Goal: Task Accomplishment & Management: Manage account settings

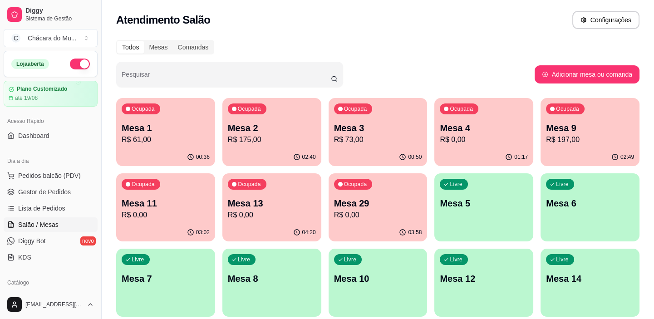
click at [574, 219] on div "Livre Mesa 6" at bounding box center [589, 201] width 99 height 57
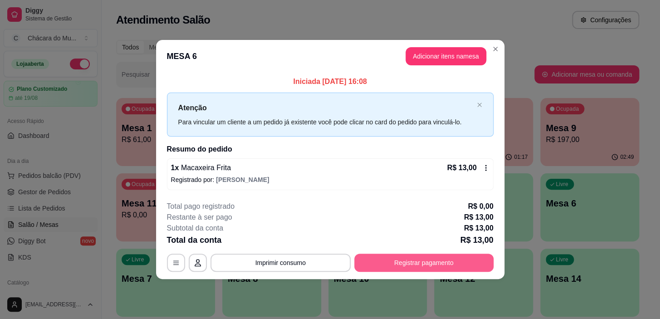
click at [394, 264] on button "Registrar pagamento" at bounding box center [423, 263] width 139 height 18
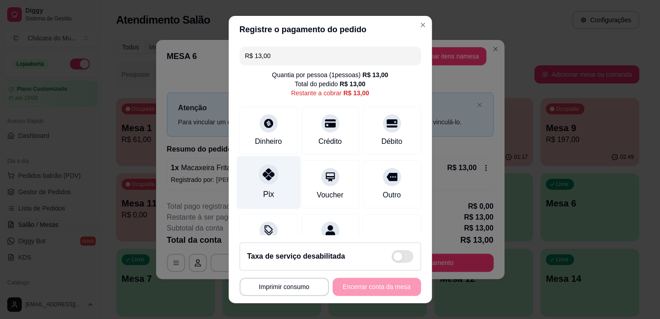
click at [269, 189] on div "Pix" at bounding box center [268, 182] width 64 height 53
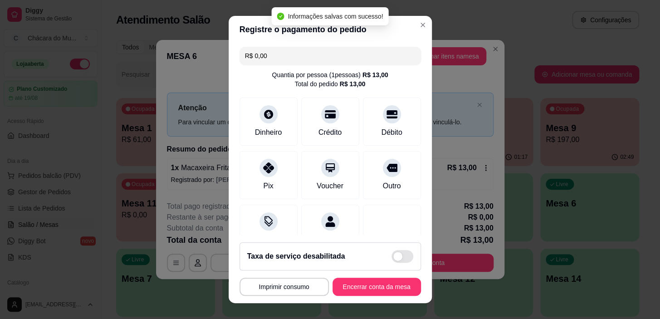
type input "R$ 0,00"
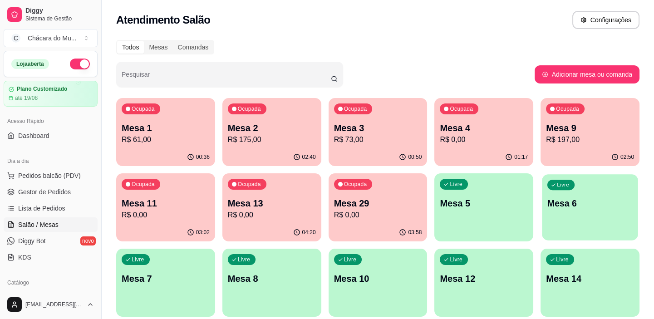
click at [562, 191] on div "Livre Mesa 6" at bounding box center [590, 201] width 96 height 55
click at [68, 210] on link "Lista de Pedidos" at bounding box center [51, 208] width 94 height 15
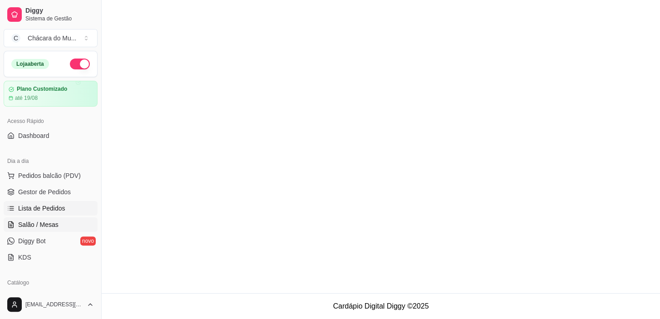
click at [53, 225] on span "Salão / Mesas" at bounding box center [38, 224] width 40 height 9
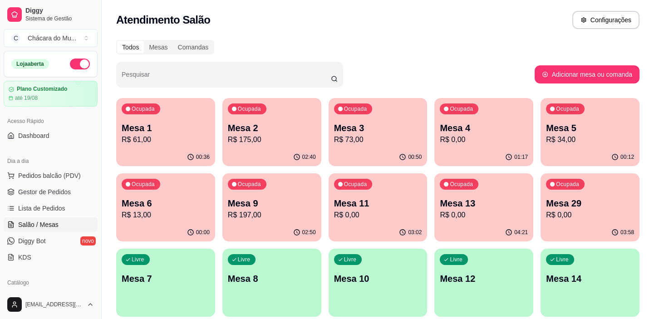
click at [162, 223] on button "Ocupada Mesa 6 R$ 13,00 00:00" at bounding box center [165, 207] width 99 height 68
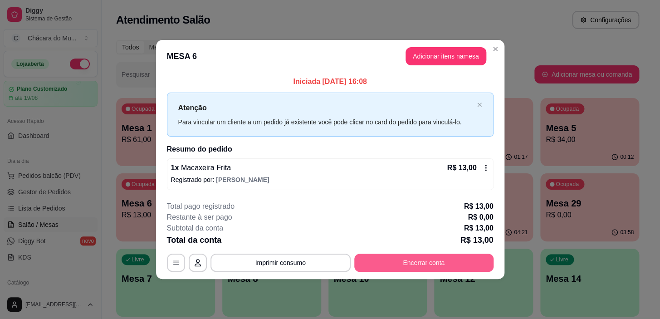
click at [367, 256] on button "Encerrar conta" at bounding box center [423, 263] width 139 height 18
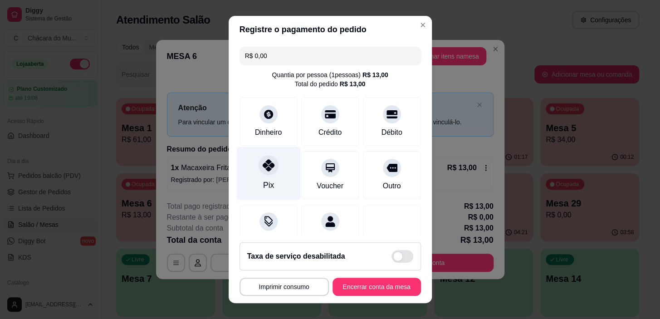
click at [257, 181] on div "Pix" at bounding box center [268, 173] width 64 height 53
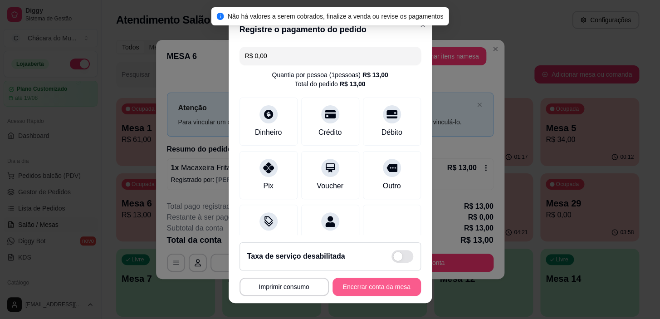
click at [350, 285] on button "Encerrar conta da mesa" at bounding box center [376, 287] width 88 height 18
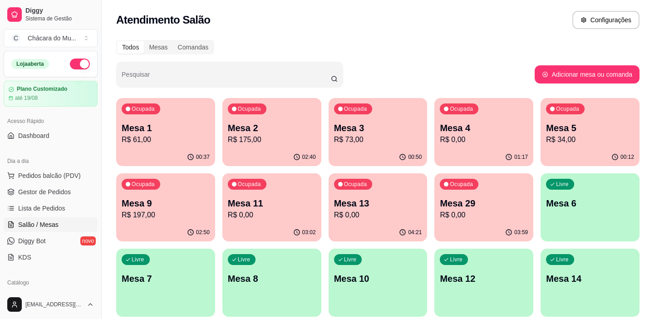
click at [261, 127] on p "Mesa 2" at bounding box center [272, 128] width 88 height 13
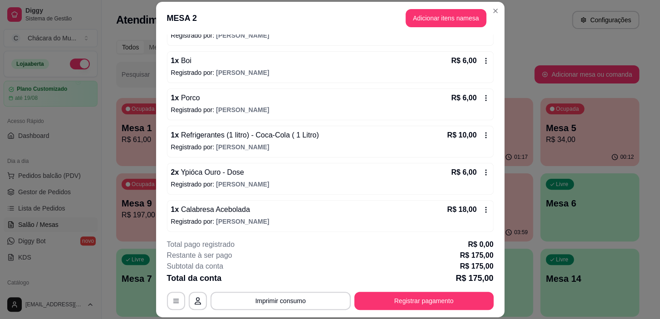
scroll to position [133, 0]
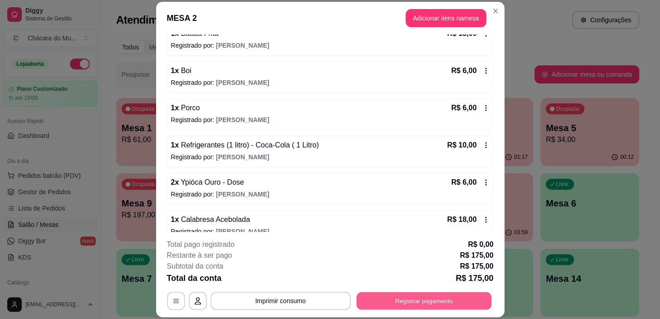
click at [438, 302] on button "Registrar pagamento" at bounding box center [423, 301] width 135 height 18
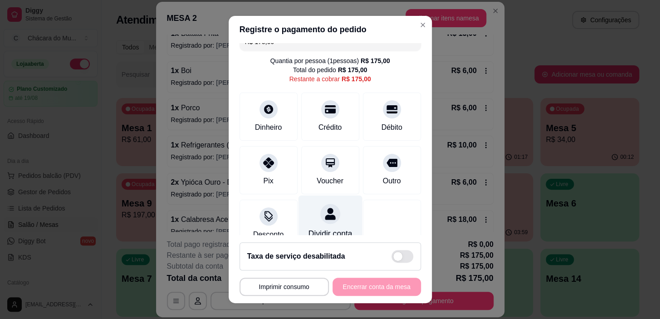
scroll to position [0, 0]
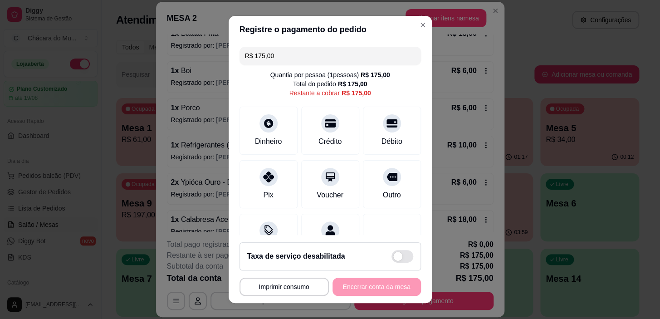
drag, startPoint x: 277, startPoint y: 55, endPoint x: 223, endPoint y: 57, distance: 54.0
click at [223, 57] on div "**********" at bounding box center [330, 159] width 660 height 319
click at [265, 179] on icon at bounding box center [268, 174] width 12 height 12
drag, startPoint x: 306, startPoint y: 59, endPoint x: 213, endPoint y: 61, distance: 93.5
click at [213, 61] on div "**********" at bounding box center [330, 159] width 660 height 319
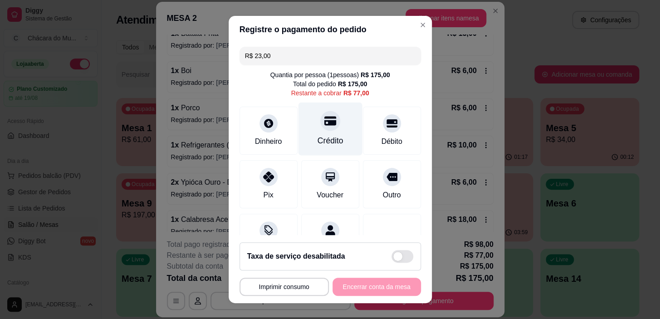
click at [324, 124] on icon at bounding box center [330, 121] width 12 height 9
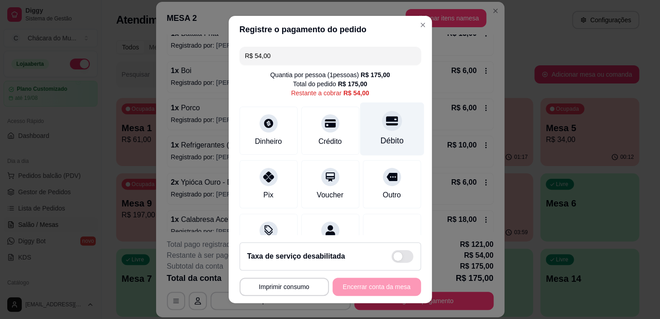
click at [382, 127] on div at bounding box center [392, 121] width 20 height 20
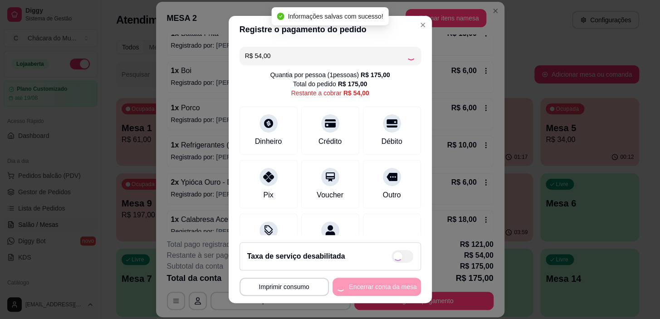
type input "R$ 0,00"
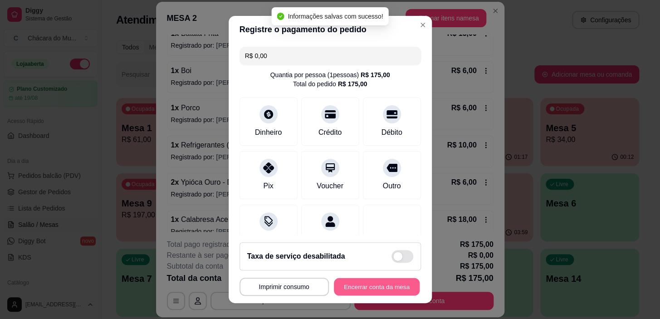
click at [387, 287] on button "Encerrar conta da mesa" at bounding box center [377, 287] width 86 height 18
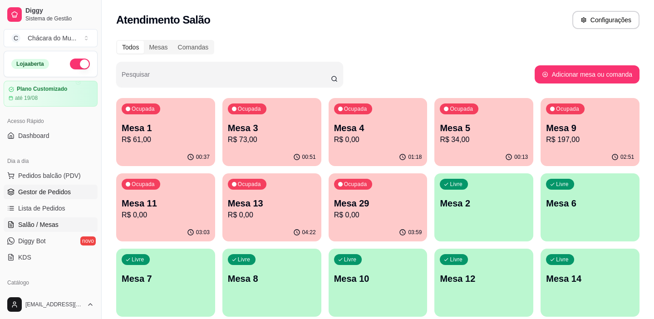
click at [49, 191] on span "Gestor de Pedidos" at bounding box center [44, 191] width 53 height 9
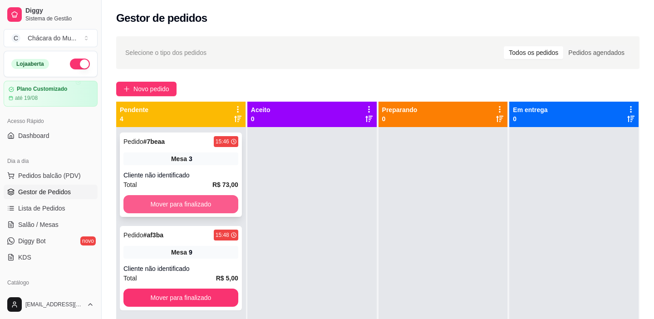
click at [151, 199] on button "Mover para finalizado" at bounding box center [180, 204] width 115 height 18
click at [151, 199] on button "Mover para finalizado" at bounding box center [180, 204] width 111 height 18
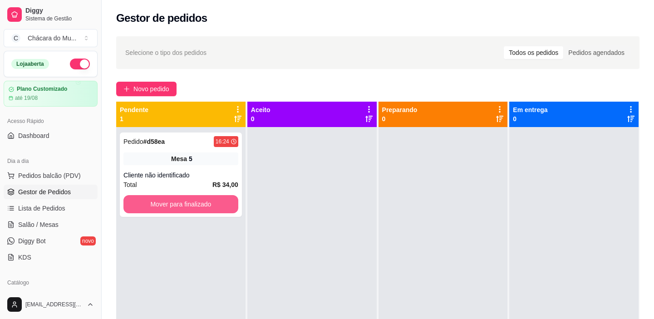
click at [151, 199] on button "Mover para finalizado" at bounding box center [180, 204] width 115 height 18
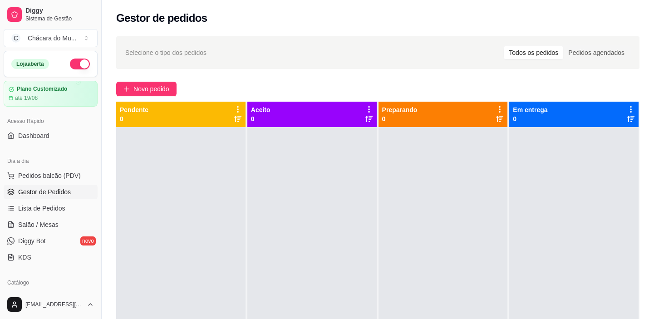
click at [55, 215] on ul "Pedidos balcão (PDV) Gestor de Pedidos Lista de Pedidos Salão / Mesas Diggy Bot…" at bounding box center [51, 216] width 94 height 96
click at [54, 225] on span "Salão / Mesas" at bounding box center [38, 224] width 40 height 9
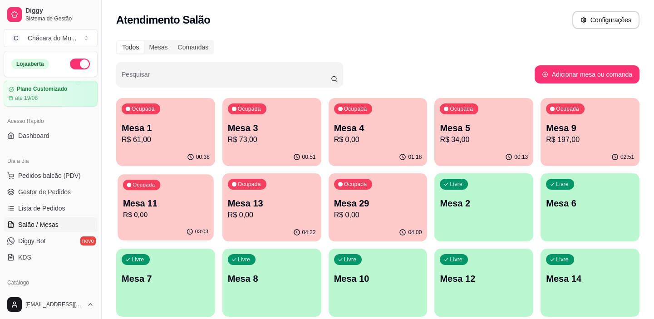
click at [172, 222] on div "Ocupada Mesa 11 R$ 0,00" at bounding box center [165, 198] width 96 height 49
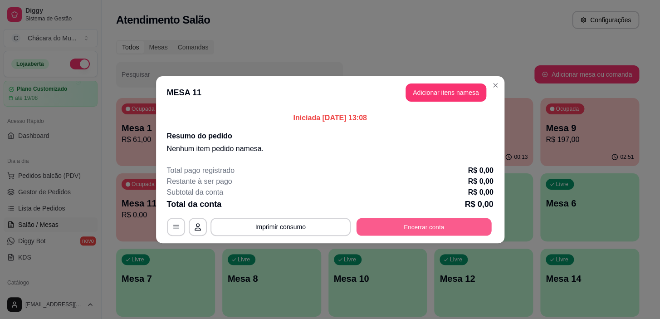
click at [405, 226] on button "Encerrar conta" at bounding box center [423, 227] width 135 height 18
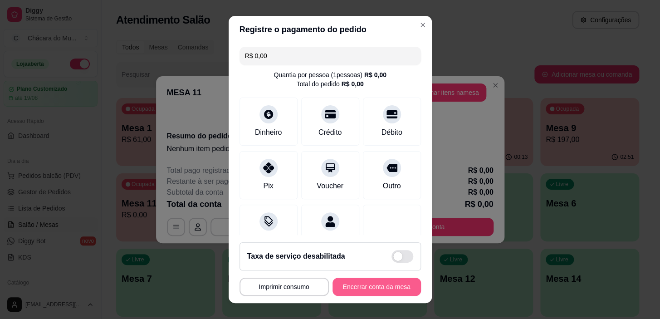
click at [376, 281] on button "Encerrar conta da mesa" at bounding box center [376, 287] width 88 height 18
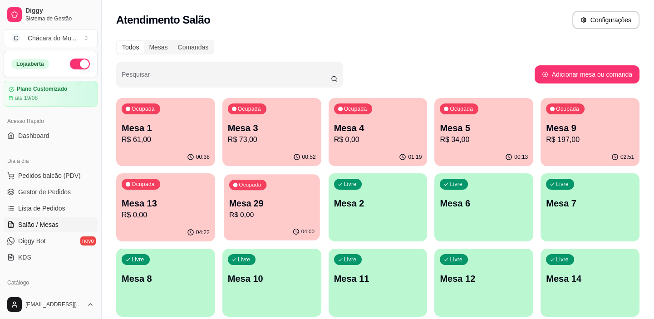
click at [294, 215] on p "R$ 0,00" at bounding box center [271, 215] width 85 height 10
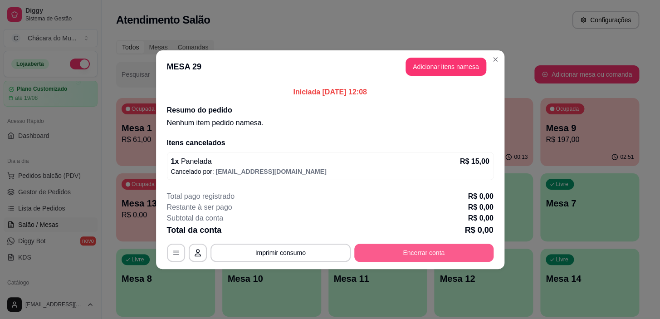
click at [428, 249] on button "Encerrar conta" at bounding box center [423, 253] width 139 height 18
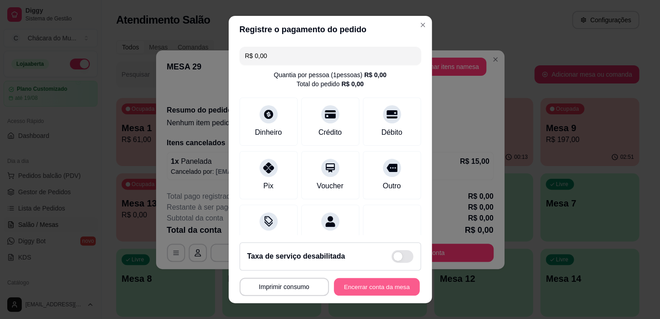
click at [369, 283] on button "Encerrar conta da mesa" at bounding box center [377, 287] width 86 height 18
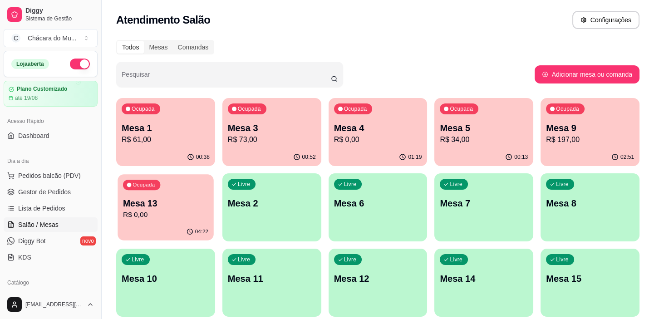
click at [172, 206] on p "Mesa 13" at bounding box center [165, 203] width 85 height 12
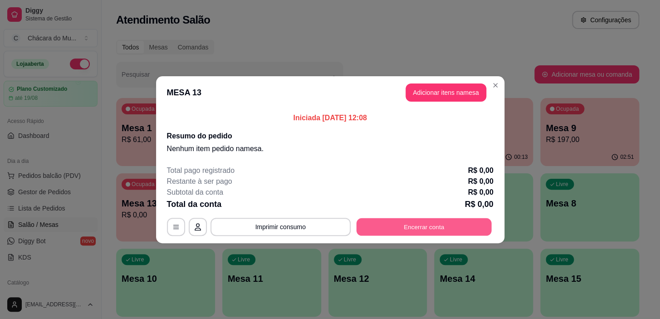
click at [406, 225] on button "Encerrar conta" at bounding box center [423, 227] width 135 height 18
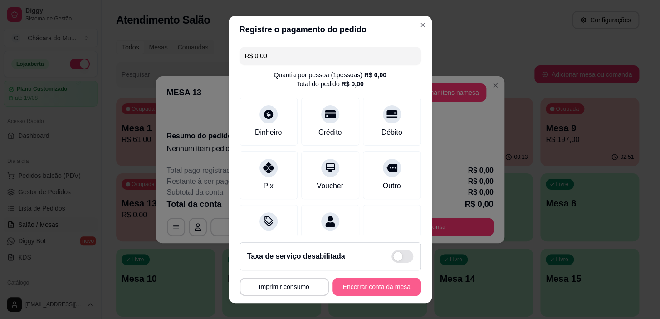
click at [372, 286] on button "Encerrar conta da mesa" at bounding box center [376, 287] width 88 height 18
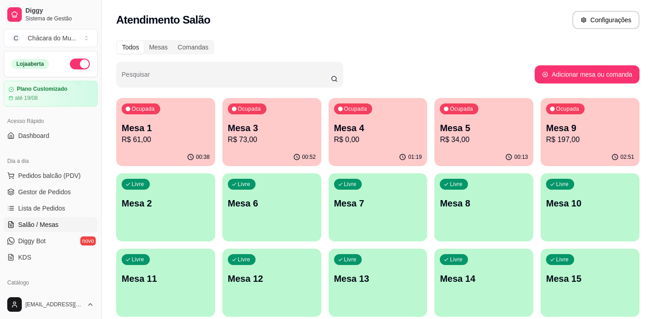
click at [369, 150] on div "01:19" at bounding box center [377, 157] width 99 height 18
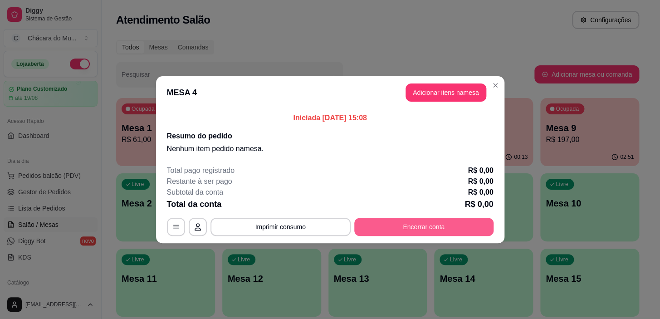
click at [383, 226] on button "Encerrar conta" at bounding box center [423, 227] width 139 height 18
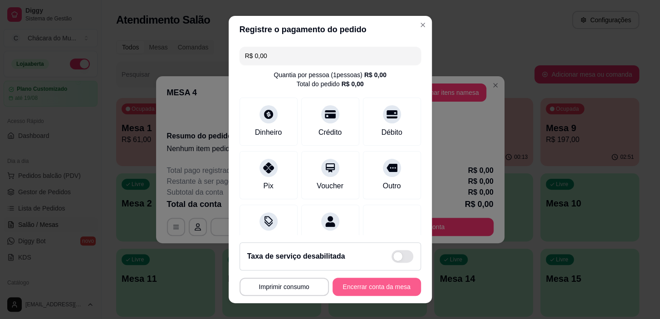
click at [361, 288] on button "Encerrar conta da mesa" at bounding box center [376, 287] width 88 height 18
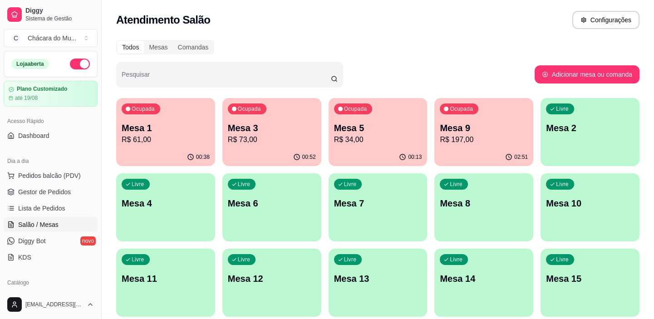
click at [188, 110] on div "Ocupada Mesa 1 R$ 61,00" at bounding box center [165, 123] width 99 height 50
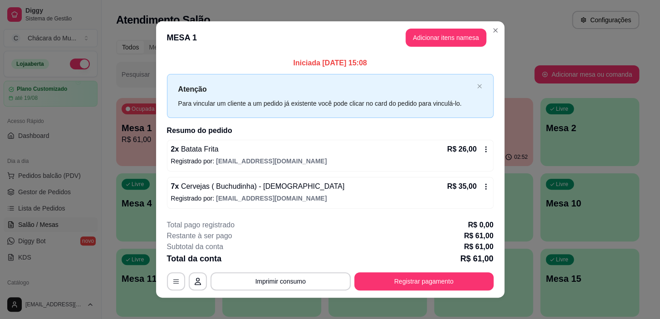
scroll to position [8, 0]
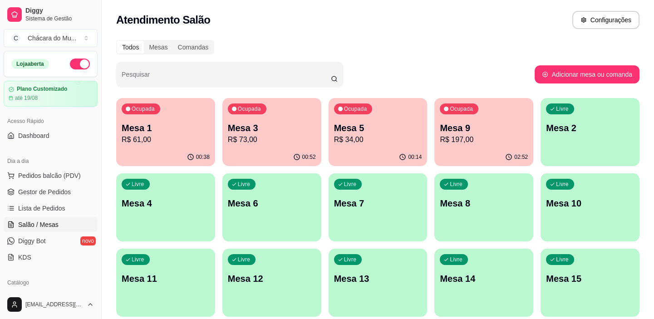
click at [392, 117] on div "Ocupada Mesa 5 R$ 34,00" at bounding box center [377, 123] width 99 height 50
click at [268, 122] on p "Mesa 3" at bounding box center [272, 128] width 88 height 13
click at [465, 152] on div "02:52" at bounding box center [484, 156] width 96 height 17
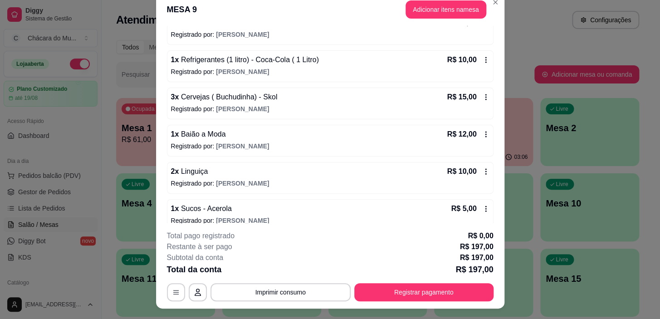
scroll to position [0, 0]
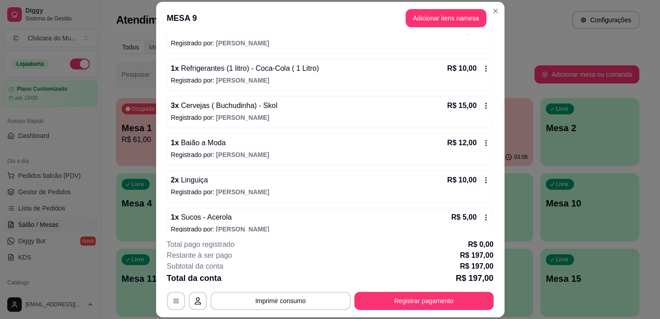
click at [410, 45] on section "MESA 9 Adicionar itens na mesa Iniciada [DATE] 13:08 Atenção Para vincular um c…" at bounding box center [330, 160] width 348 height 316
click at [428, 23] on button "Adicionar itens na mesa" at bounding box center [446, 18] width 78 height 18
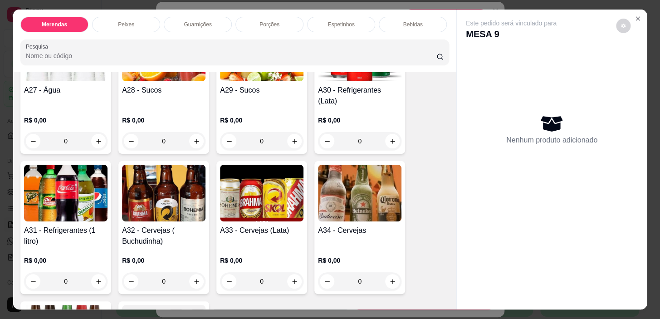
scroll to position [1154, 0]
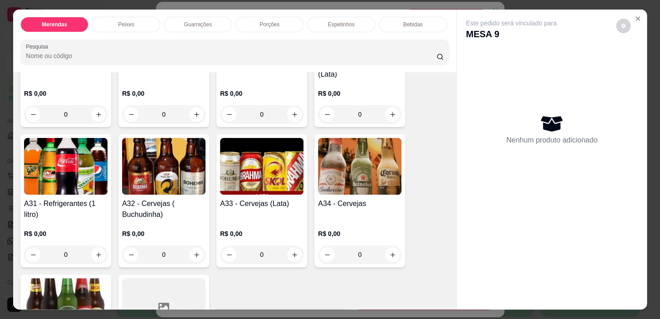
click at [192, 246] on div "0" at bounding box center [163, 254] width 83 height 18
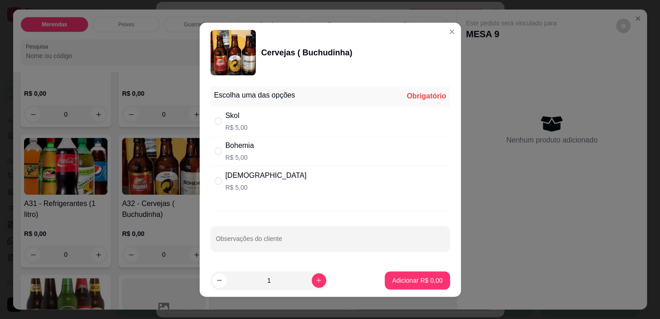
click at [246, 125] on div "Skol R$ 5,00" at bounding box center [329, 121] width 239 height 30
radio input "true"
click at [312, 283] on button "increase-product-quantity" at bounding box center [319, 280] width 15 height 15
click at [318, 284] on div "3" at bounding box center [288, 280] width 156 height 18
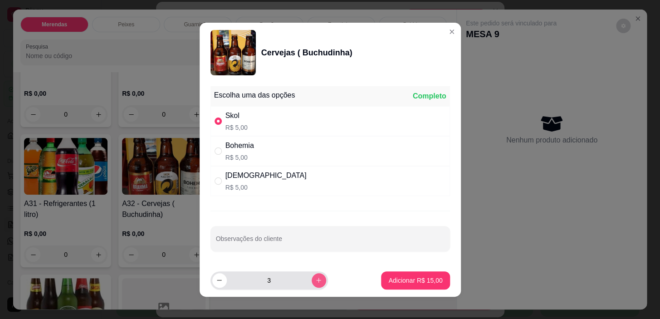
click at [312, 284] on button "increase-product-quantity" at bounding box center [319, 280] width 15 height 15
click at [312, 284] on button "increase-product-quantity" at bounding box center [319, 280] width 14 height 14
click at [312, 284] on button "increase-product-quantity" at bounding box center [319, 280] width 15 height 15
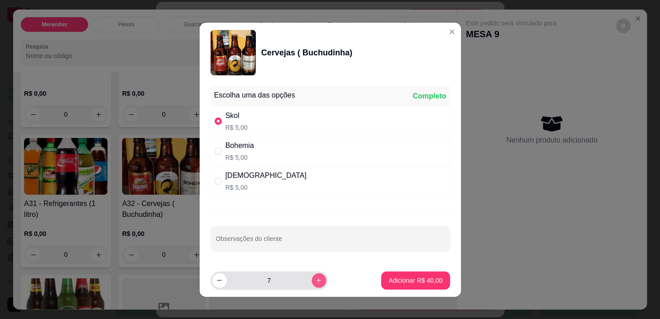
type input "8"
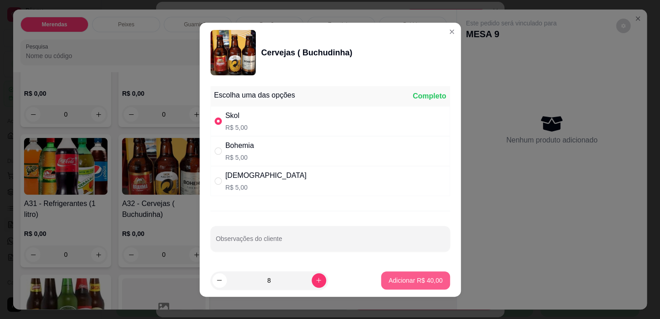
click at [413, 279] on p "Adicionar R$ 40,00" at bounding box center [415, 280] width 54 height 9
type input "8"
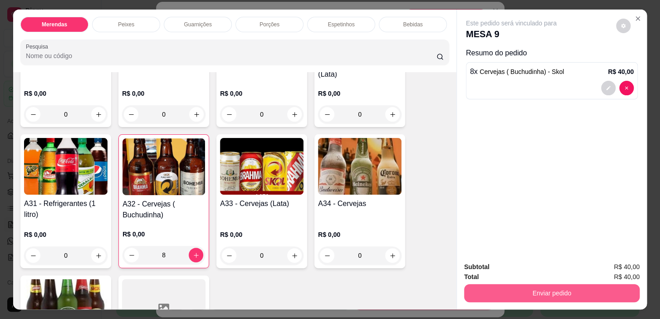
click at [511, 288] on button "Enviar pedido" at bounding box center [552, 293] width 176 height 18
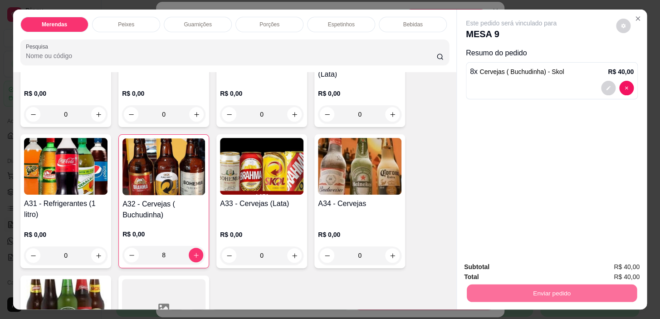
click at [546, 272] on button "Não registrar e enviar pedido" at bounding box center [522, 267] width 92 height 17
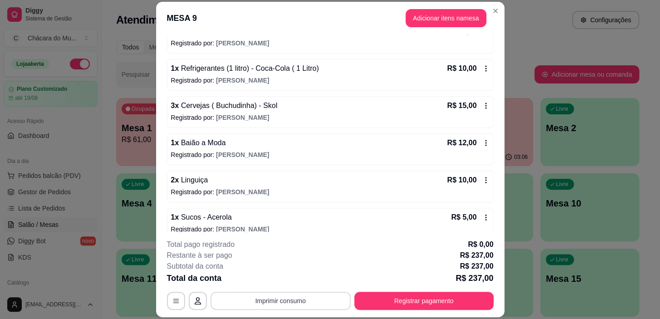
click at [320, 305] on button "Imprimir consumo" at bounding box center [280, 301] width 140 height 18
click at [293, 282] on button "IMPRESSORA" at bounding box center [280, 280] width 64 height 14
click at [456, 9] on button "Adicionar itens na mesa" at bounding box center [446, 18] width 81 height 18
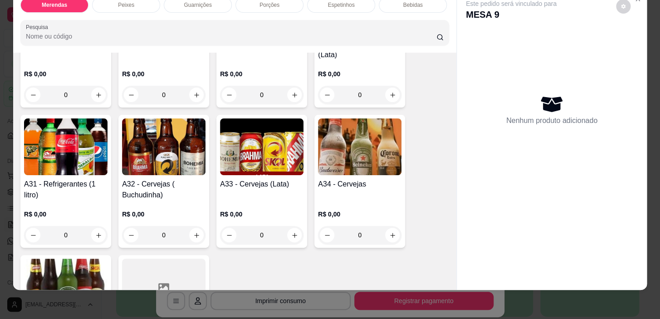
click at [95, 226] on div "0" at bounding box center [65, 235] width 83 height 18
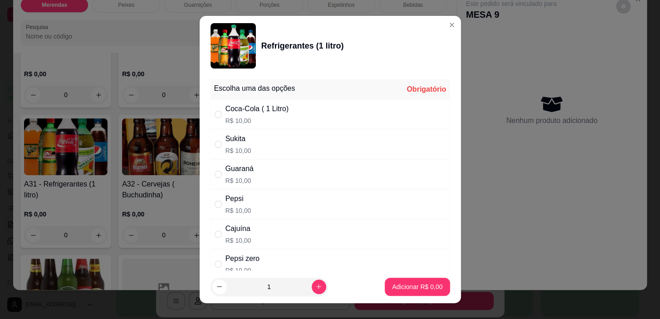
click at [289, 122] on div "Coca-Cola ( 1 Litro) R$ 10,00" at bounding box center [329, 114] width 239 height 30
radio input "true"
click at [431, 293] on button "Adicionar R$ 10,00" at bounding box center [415, 287] width 67 height 18
type input "1"
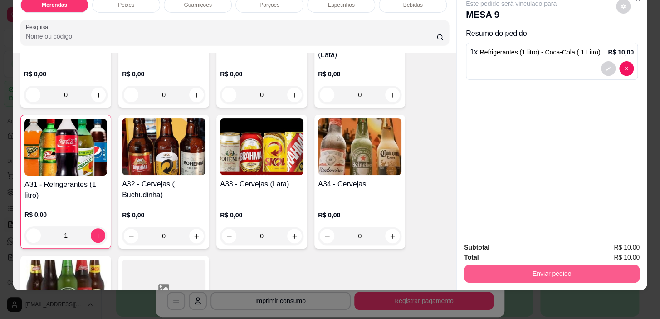
click at [504, 264] on button "Enviar pedido" at bounding box center [552, 273] width 176 height 18
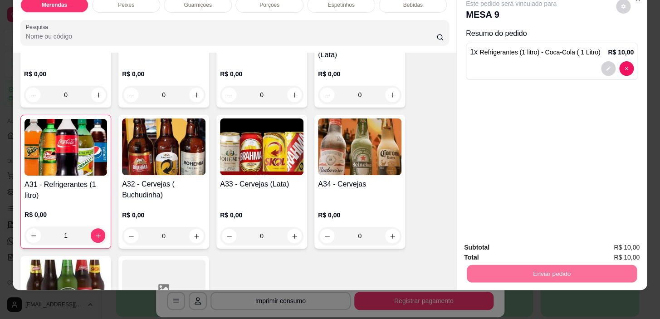
click at [526, 245] on button "Não registrar e enviar pedido" at bounding box center [521, 244] width 94 height 17
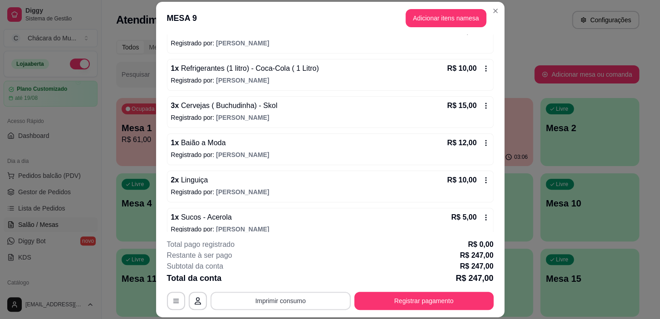
click at [327, 304] on button "Imprimir consumo" at bounding box center [280, 301] width 140 height 18
click at [276, 283] on button "IMPRESSORA" at bounding box center [280, 280] width 64 height 14
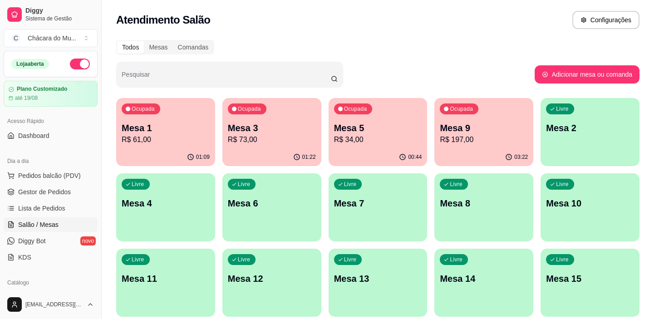
click at [279, 133] on p "Mesa 3" at bounding box center [272, 128] width 88 height 13
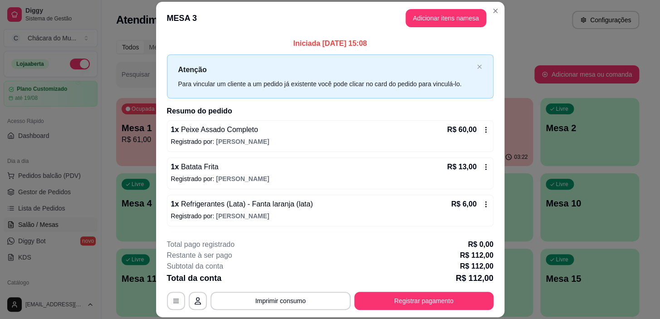
scroll to position [27, 0]
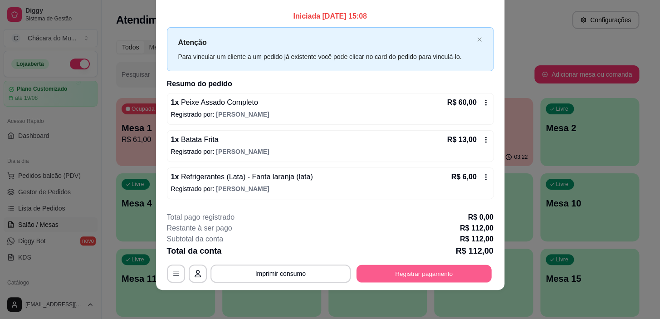
click at [411, 269] on button "Registrar pagamento" at bounding box center [423, 274] width 135 height 18
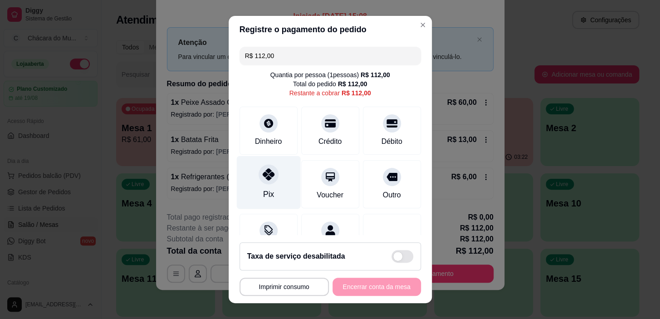
click at [250, 178] on div "Pix" at bounding box center [268, 182] width 64 height 53
type input "R$ 0,00"
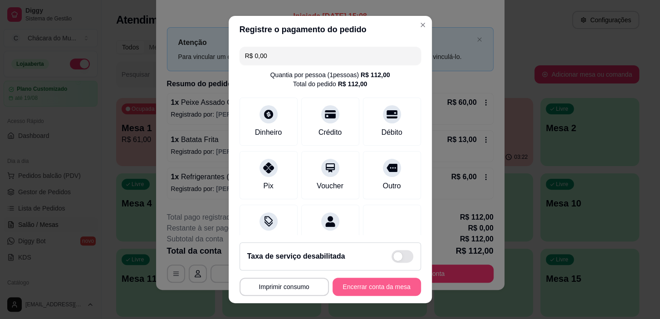
click at [354, 290] on button "Encerrar conta da mesa" at bounding box center [376, 287] width 88 height 18
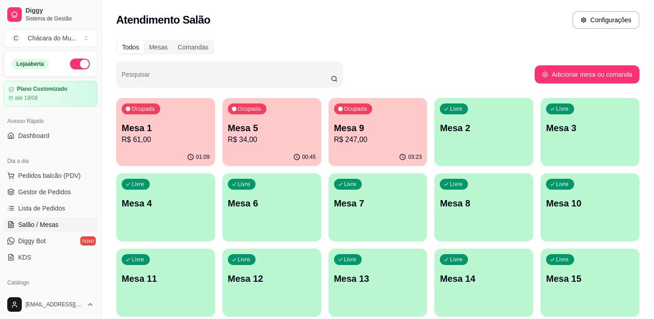
click at [345, 134] on p "R$ 247,00" at bounding box center [378, 139] width 88 height 11
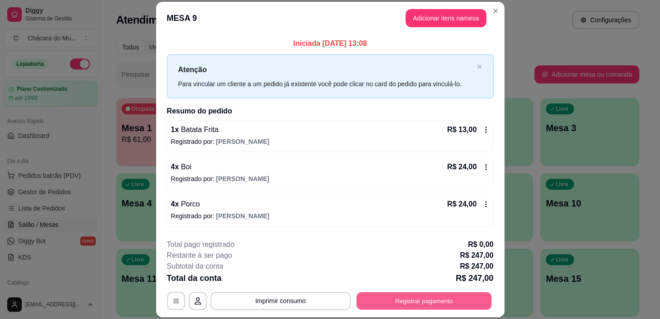
click at [455, 299] on button "Registrar pagamento" at bounding box center [423, 301] width 135 height 18
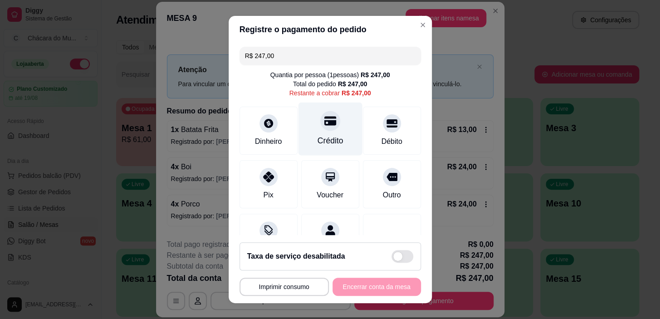
click at [319, 137] on div "Crédito" at bounding box center [330, 141] width 26 height 12
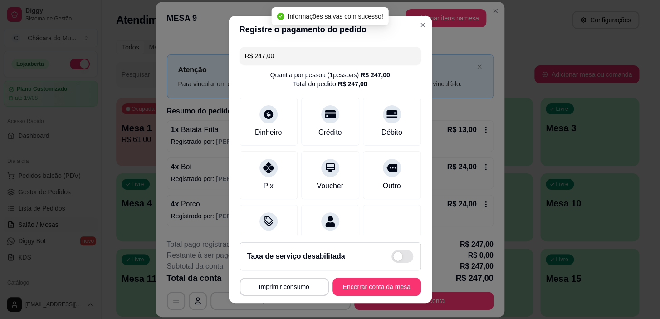
type input "R$ 0,00"
click at [352, 288] on button "Encerrar conta da mesa" at bounding box center [376, 287] width 88 height 18
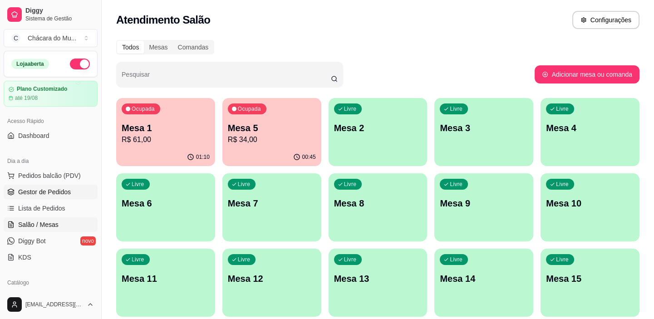
click at [56, 193] on span "Gestor de Pedidos" at bounding box center [44, 191] width 53 height 9
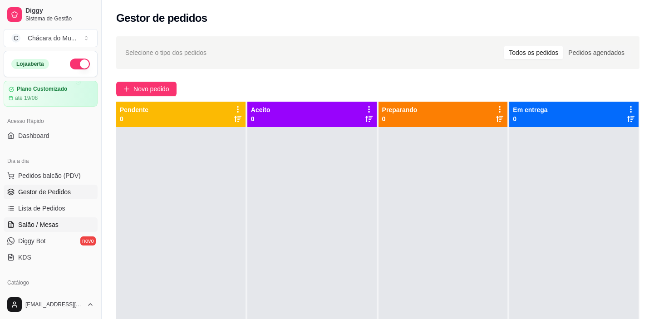
drag, startPoint x: 46, startPoint y: 227, endPoint x: 58, endPoint y: 218, distance: 14.5
click at [47, 227] on span "Salão / Mesas" at bounding box center [38, 224] width 40 height 9
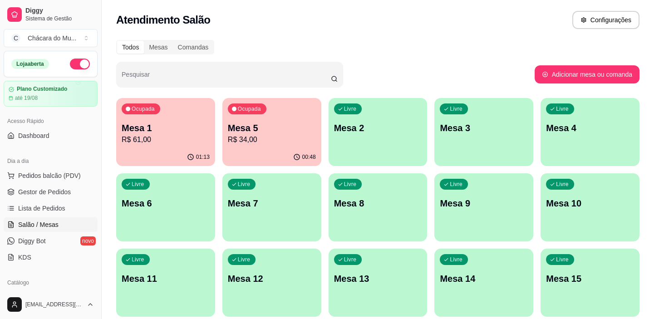
click at [160, 127] on p "Mesa 1" at bounding box center [166, 128] width 88 height 13
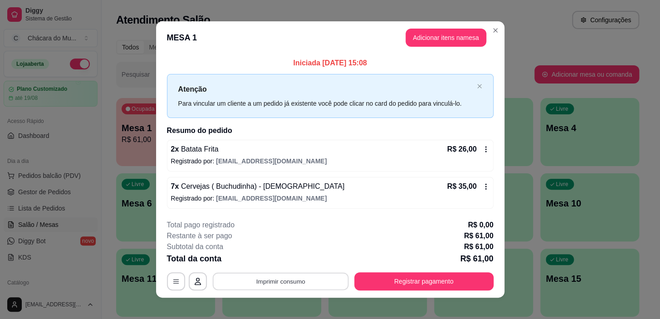
click at [245, 280] on button "Imprimir consumo" at bounding box center [280, 282] width 136 height 18
click at [265, 256] on button "IMPRESSORA" at bounding box center [280, 260] width 66 height 15
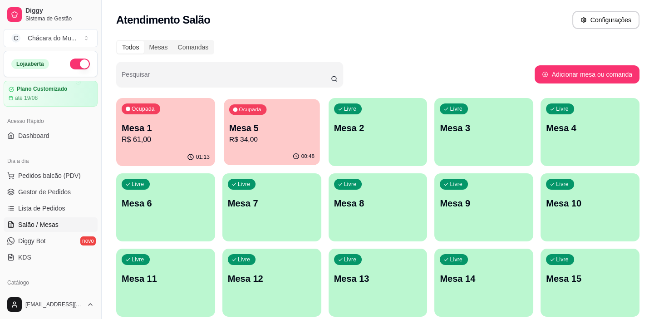
click at [263, 133] on p "Mesa 5" at bounding box center [271, 128] width 85 height 12
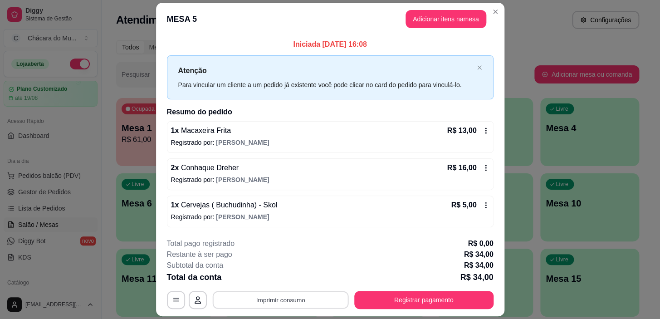
click at [266, 304] on button "Imprimir consumo" at bounding box center [280, 300] width 136 height 18
click at [259, 278] on button "IMPRESSORA" at bounding box center [280, 278] width 66 height 15
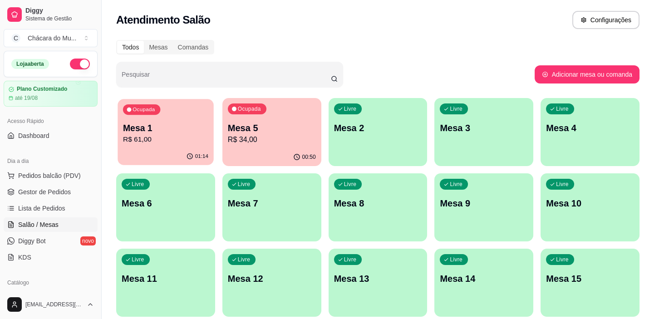
click at [186, 110] on div "Ocupada Mesa 1 R$ 61,00" at bounding box center [165, 123] width 96 height 49
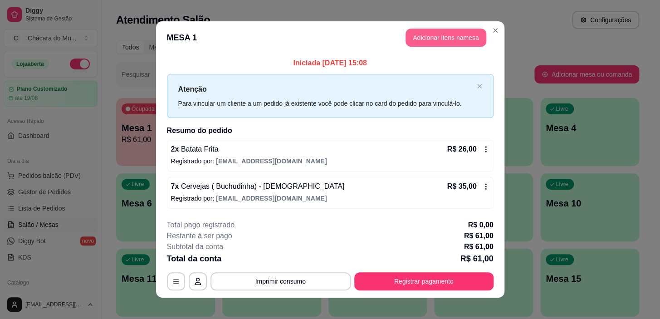
click at [443, 34] on button "Adicionar itens na mesa" at bounding box center [446, 38] width 81 height 18
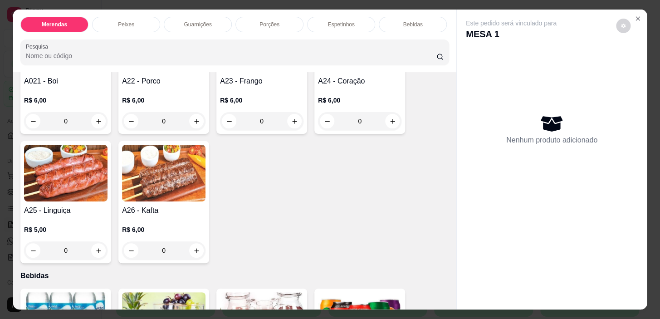
scroll to position [783, 0]
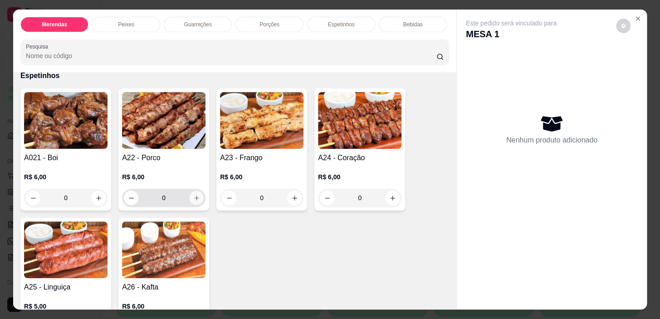
click at [190, 198] on button "increase-product-quantity" at bounding box center [197, 198] width 14 height 14
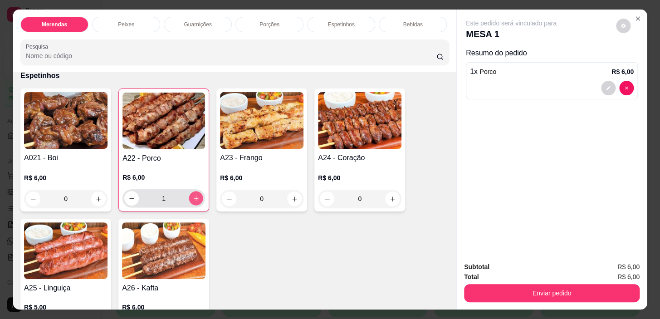
click at [193, 198] on icon "increase-product-quantity" at bounding box center [196, 198] width 7 height 7
type input "2"
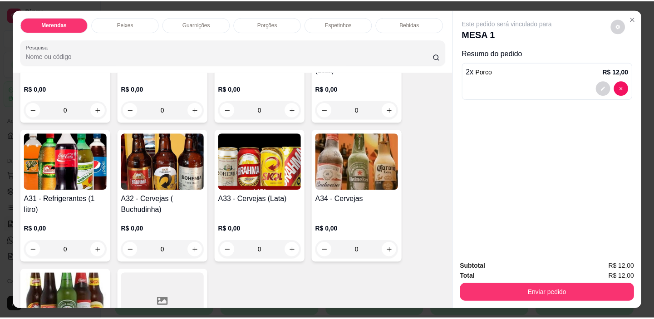
scroll to position [1196, 0]
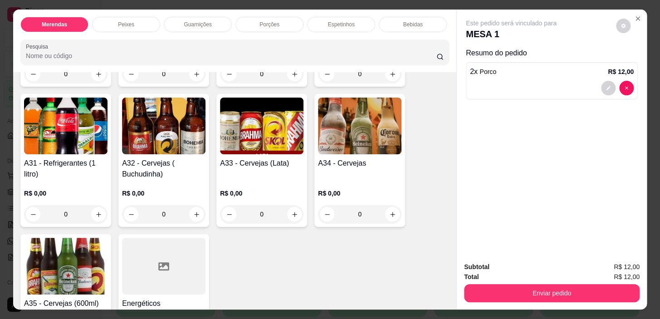
click at [192, 205] on div "0" at bounding box center [163, 214] width 83 height 18
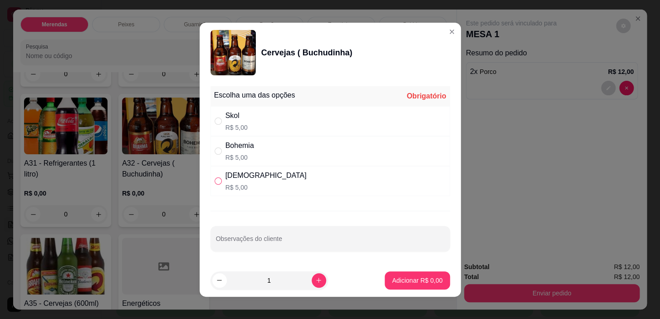
click at [215, 177] on input "" at bounding box center [218, 180] width 7 height 7
radio input "true"
click at [393, 284] on p "Adicionar R$ 5,00" at bounding box center [417, 280] width 49 height 9
type input "1"
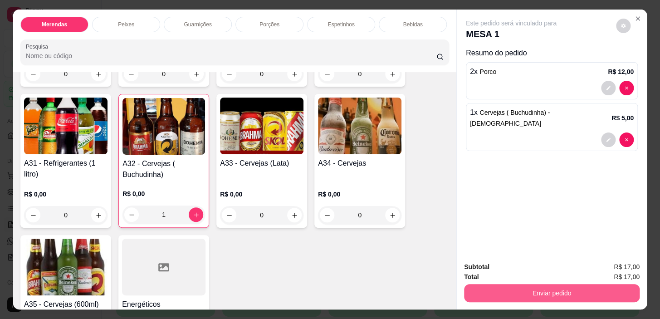
click at [493, 292] on button "Enviar pedido" at bounding box center [552, 293] width 176 height 18
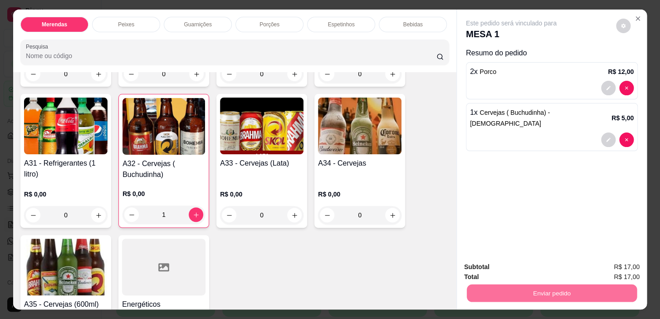
click at [503, 263] on button "Não registrar e enviar pedido" at bounding box center [522, 267] width 92 height 17
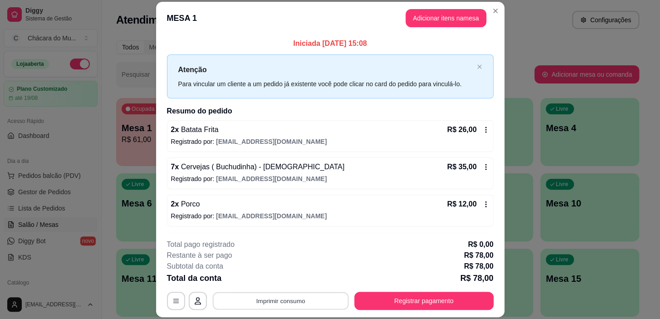
click at [283, 303] on button "Imprimir consumo" at bounding box center [280, 301] width 136 height 18
click at [272, 277] on button "IMPRESSORA" at bounding box center [280, 280] width 66 height 15
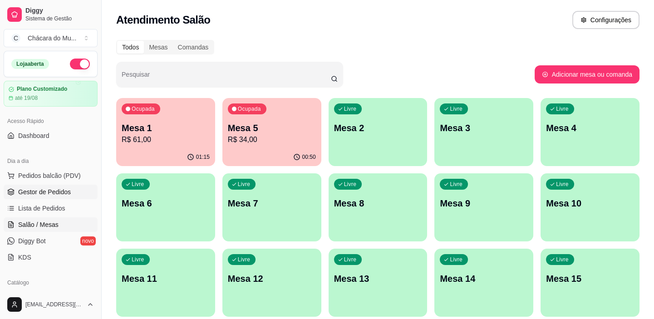
click at [55, 193] on span "Gestor de Pedidos" at bounding box center [44, 191] width 53 height 9
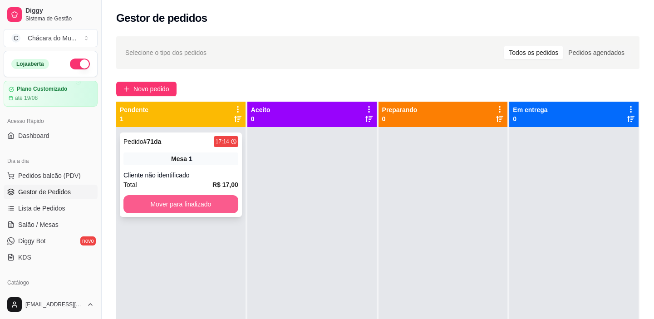
click at [155, 199] on button "Mover para finalizado" at bounding box center [180, 204] width 115 height 18
click at [219, 197] on button "Mover para finalizado" at bounding box center [180, 204] width 111 height 18
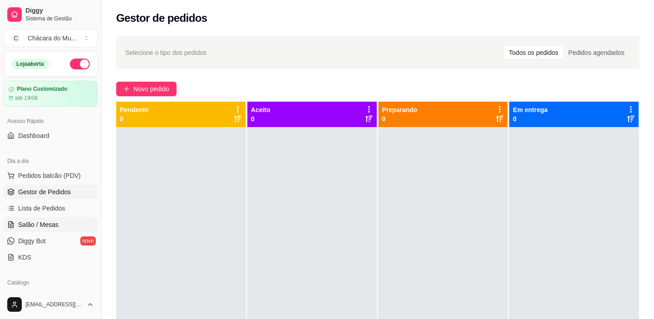
click at [44, 227] on span "Salão / Mesas" at bounding box center [38, 224] width 40 height 9
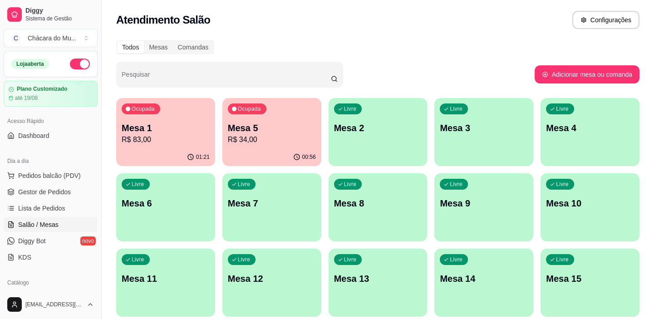
click at [175, 158] on div "01:21" at bounding box center [165, 157] width 99 height 18
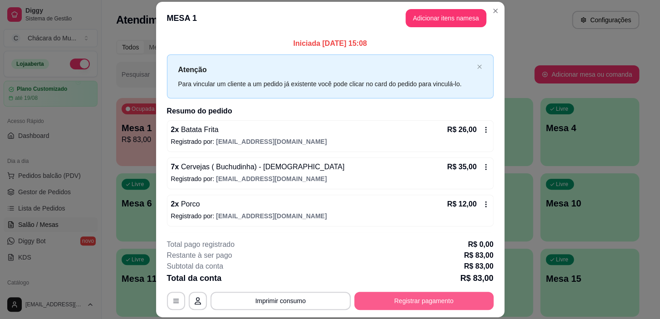
click at [386, 296] on button "Registrar pagamento" at bounding box center [423, 301] width 139 height 18
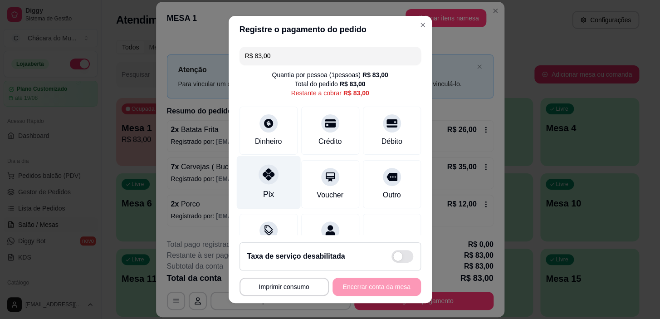
click at [262, 169] on icon at bounding box center [268, 174] width 12 height 12
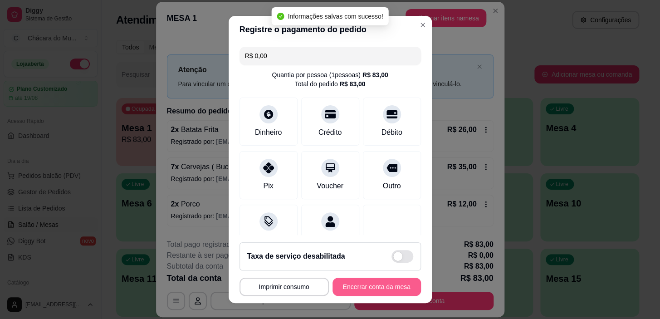
type input "R$ 0,00"
click at [381, 283] on button "Encerrar conta da mesa" at bounding box center [376, 287] width 88 height 18
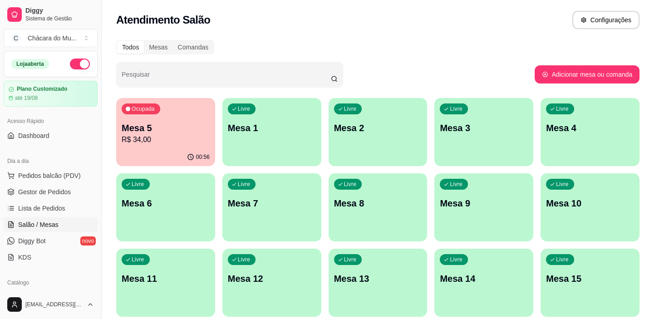
click at [153, 133] on p "Mesa 5" at bounding box center [166, 128] width 88 height 13
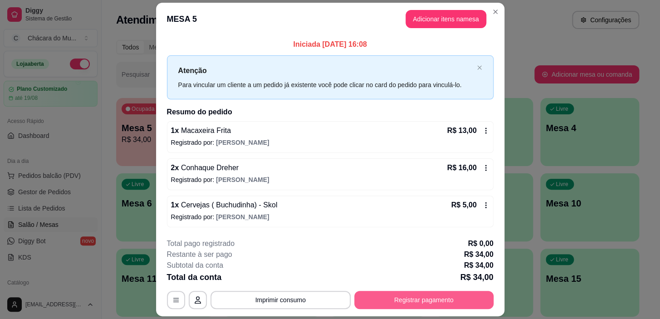
click at [412, 301] on button "Registrar pagamento" at bounding box center [423, 300] width 139 height 18
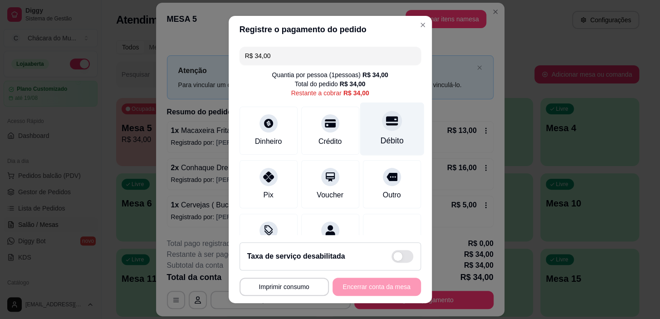
click at [386, 122] on icon at bounding box center [392, 121] width 12 height 9
type input "R$ 0,00"
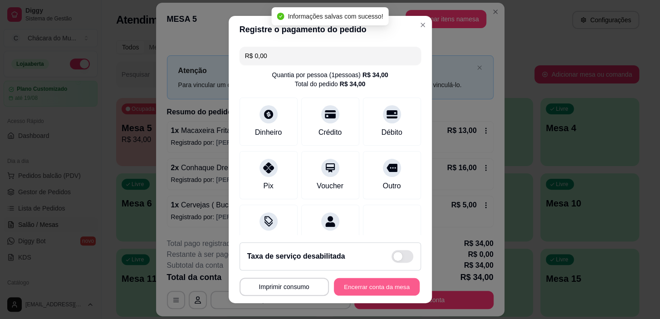
click at [374, 291] on button "Encerrar conta da mesa" at bounding box center [377, 287] width 86 height 18
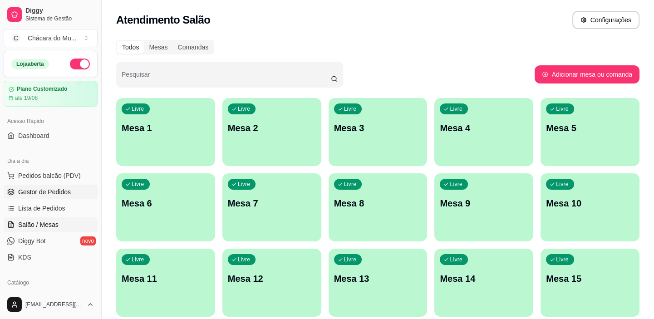
click at [59, 188] on span "Gestor de Pedidos" at bounding box center [44, 191] width 53 height 9
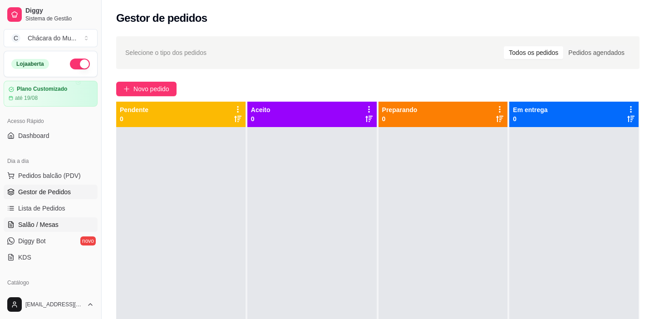
click at [50, 224] on span "Salão / Mesas" at bounding box center [38, 224] width 40 height 9
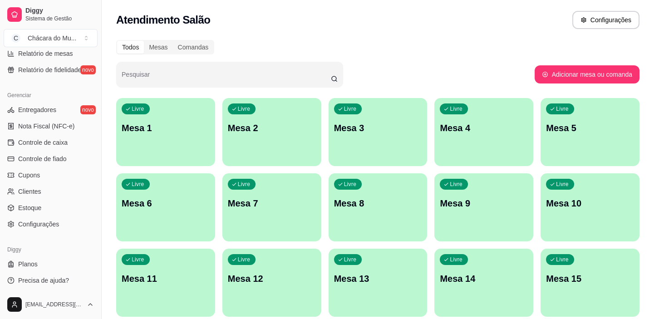
scroll to position [333, 0]
click at [40, 140] on span "Controle de caixa" at bounding box center [42, 141] width 49 height 9
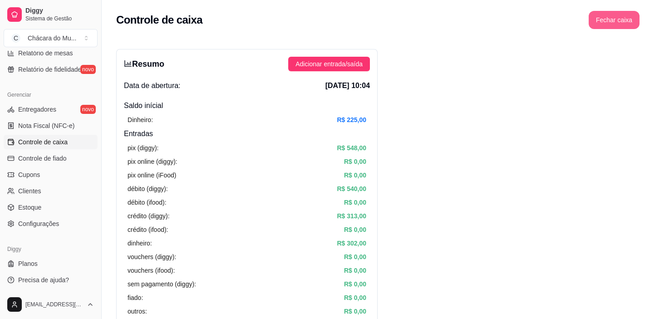
click at [603, 13] on button "Fechar caixa" at bounding box center [613, 20] width 51 height 18
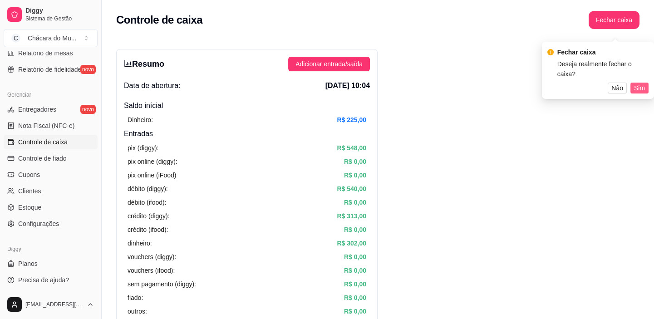
click at [643, 88] on span "Sim" at bounding box center [639, 88] width 11 height 10
